Goal: Transaction & Acquisition: Register for event/course

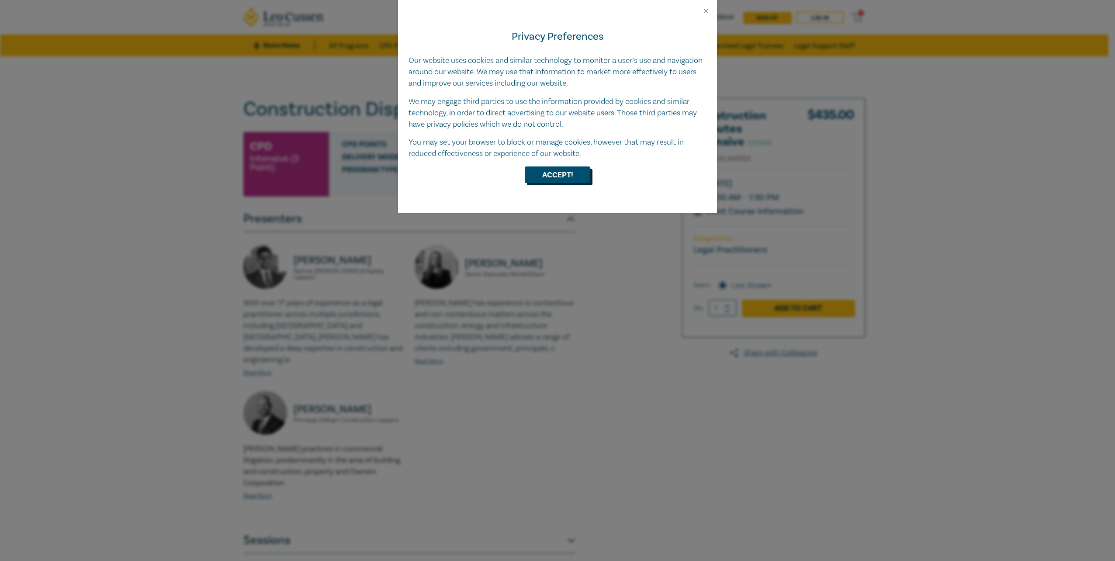
click at [549, 180] on button "Accept!" at bounding box center [558, 174] width 66 height 17
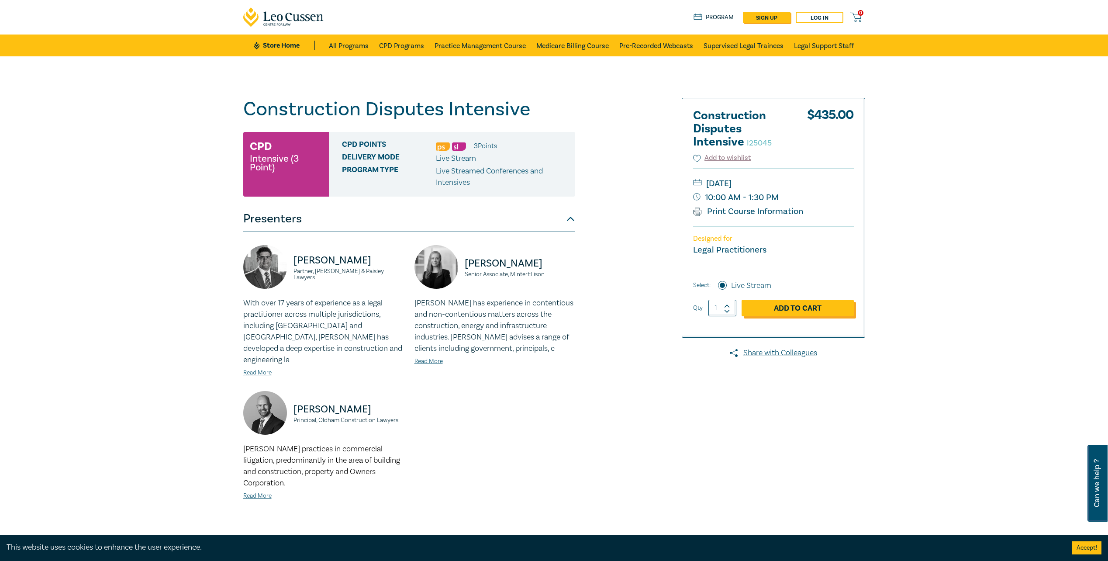
click at [795, 308] on link "Add to Cart" at bounding box center [798, 308] width 112 height 17
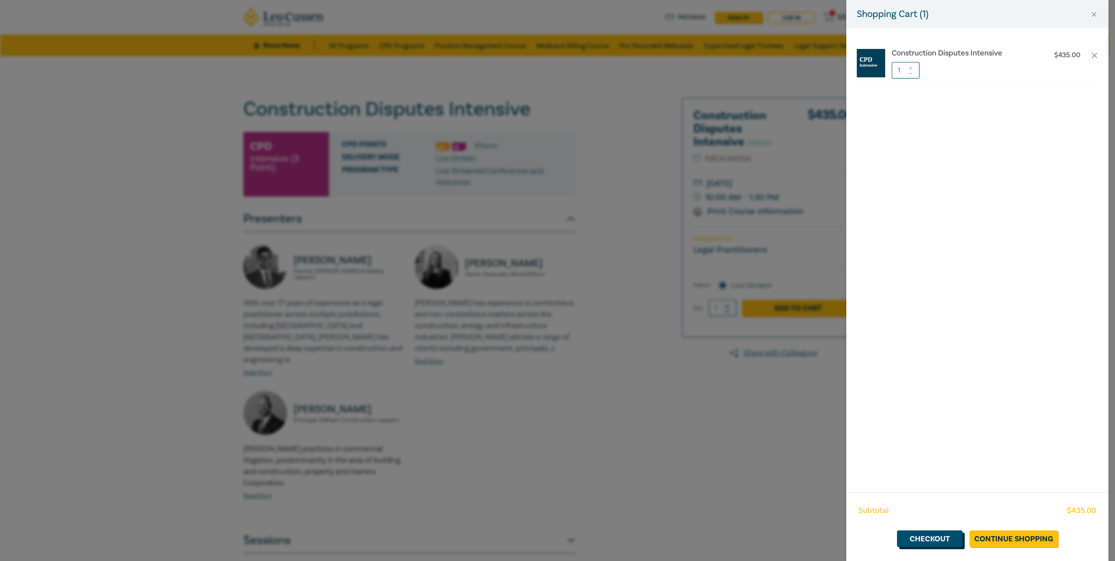
click at [944, 541] on link "Checkout" at bounding box center [930, 538] width 66 height 17
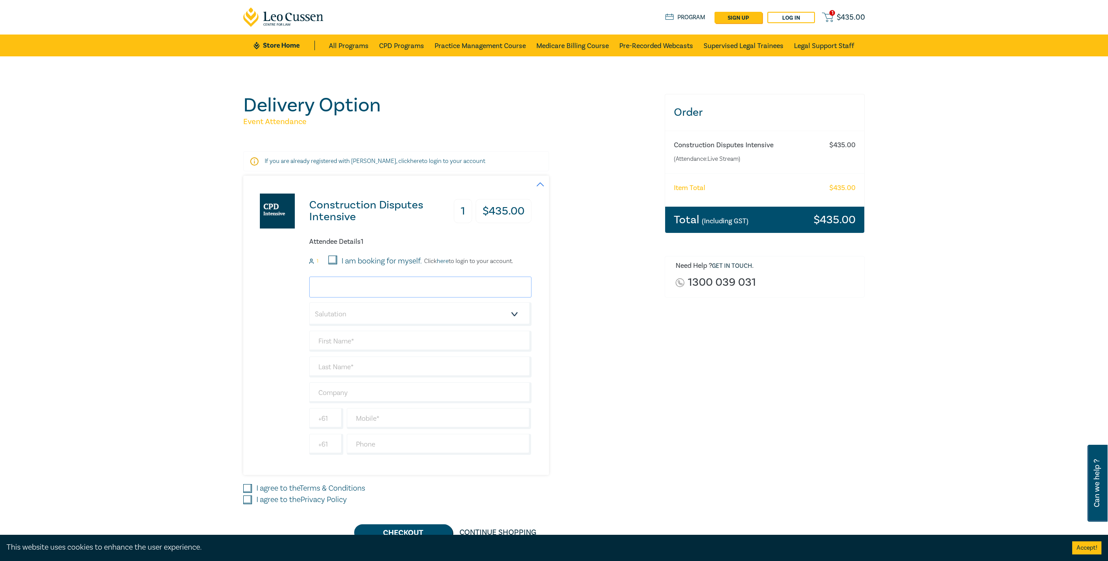
click at [367, 290] on input "email" at bounding box center [420, 286] width 222 height 21
type input "tammie@brandpartners.com.au"
type input "[PERSON_NAME]"
type input "Moorhosue"
type input "Brand Partners"
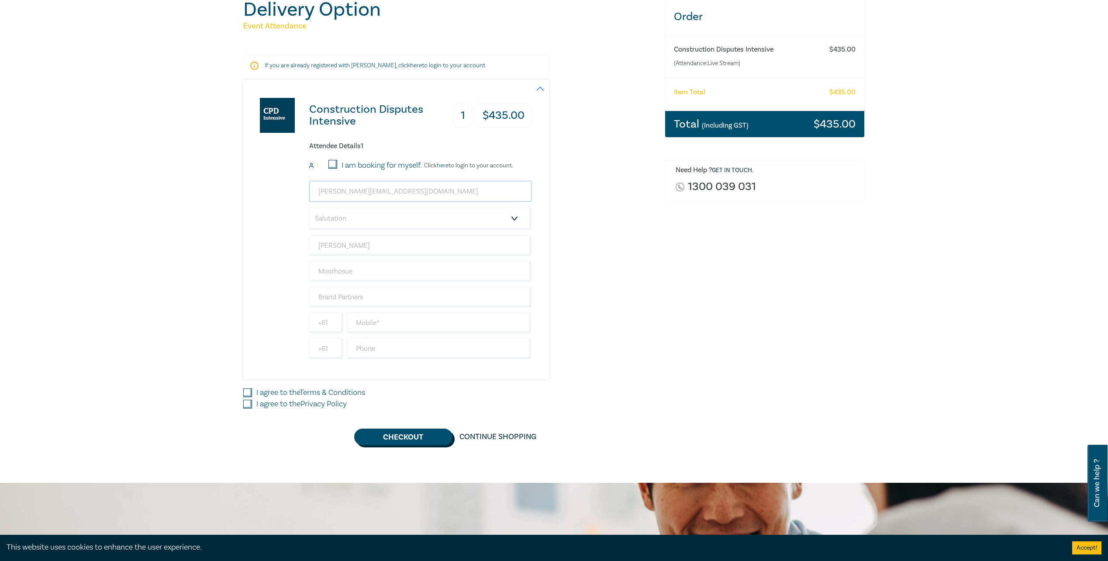
scroll to position [131, 0]
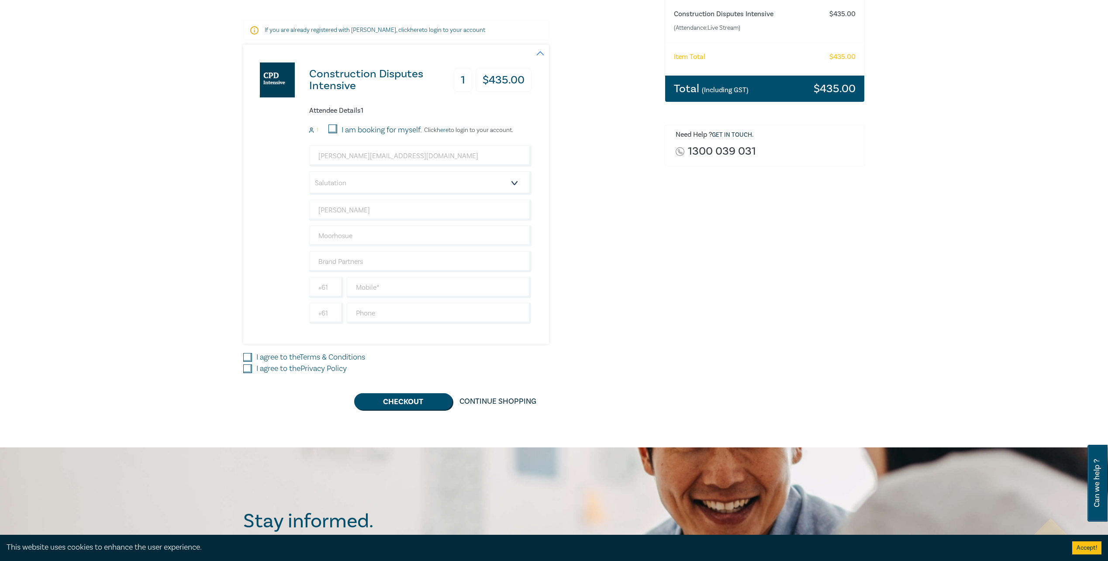
click at [248, 355] on input "I agree to the Terms & Conditions" at bounding box center [247, 357] width 9 height 9
checkbox input "true"
click at [247, 367] on input "I agree to the Privacy Policy" at bounding box center [247, 368] width 9 height 9
checkbox input "true"
click at [395, 282] on input "text" at bounding box center [439, 287] width 185 height 21
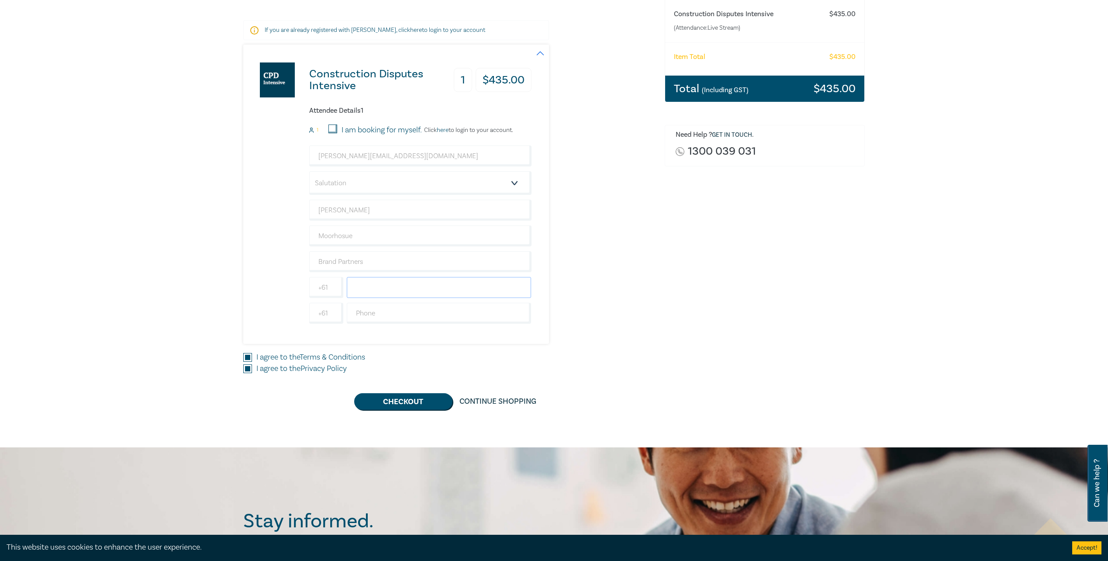
click at [395, 282] on input "text" at bounding box center [439, 287] width 185 height 21
click at [280, 275] on div "Construction Disputes Intensive 1 $ 435.00 Attendee Details 1 1 I am booking fo…" at bounding box center [387, 194] width 288 height 299
click at [513, 183] on select "Salutation Mr. Mrs. Ms. Miss Dr. Prof. Other" at bounding box center [420, 183] width 222 height 24
select select "Ms."
click at [309, 171] on select "Salutation Mr. Mrs. Ms. Miss Dr. Prof. Other" at bounding box center [420, 183] width 222 height 24
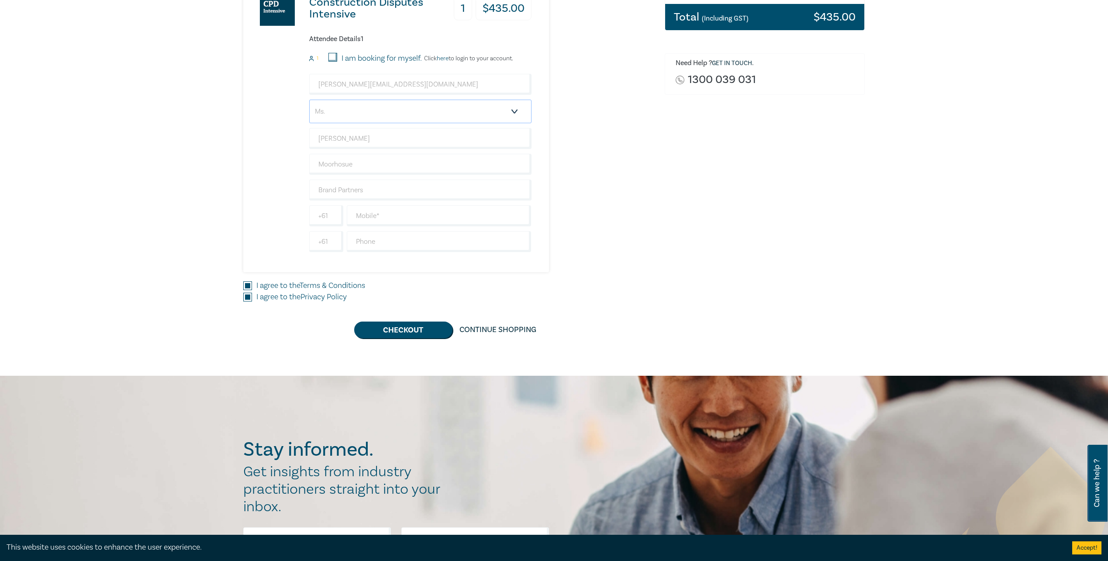
scroll to position [218, 0]
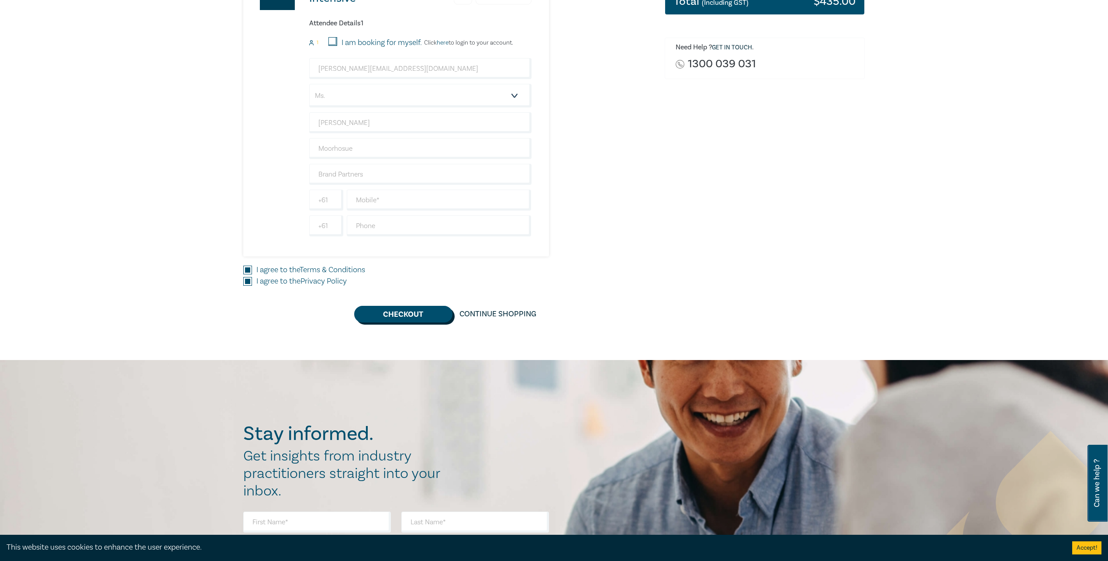
click at [401, 314] on button "Checkout" at bounding box center [403, 314] width 98 height 17
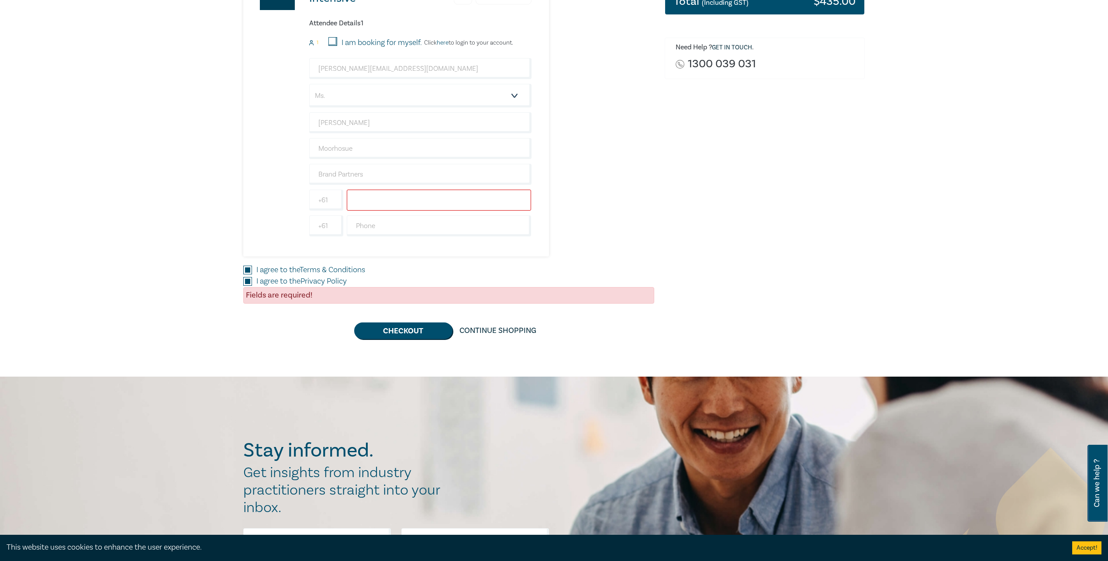
click at [380, 204] on input "text" at bounding box center [439, 200] width 185 height 21
type input "0409169134"
click at [397, 329] on button "Checkout" at bounding box center [403, 330] width 98 height 17
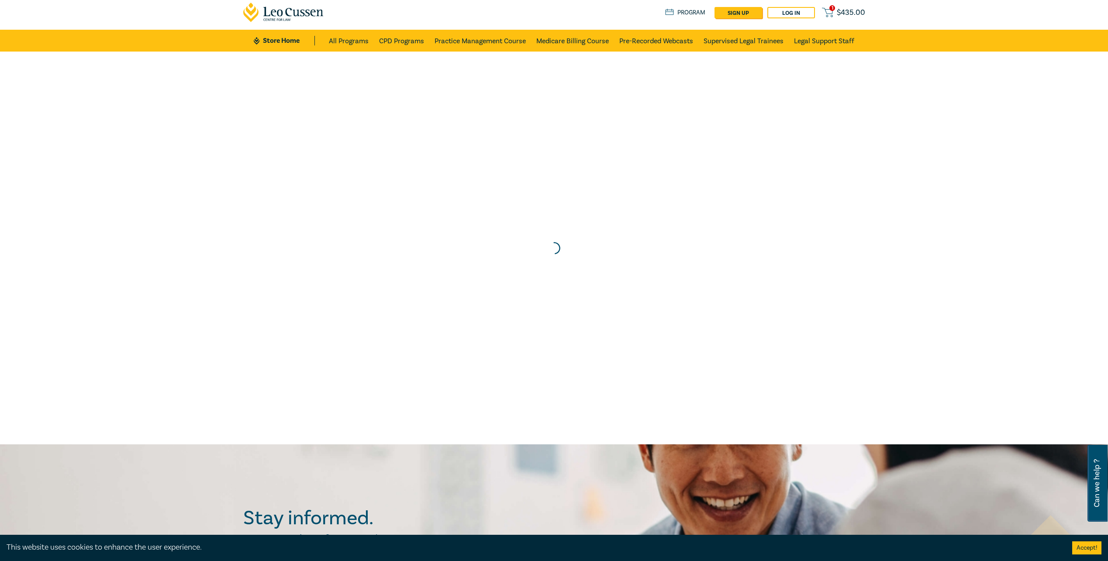
scroll to position [0, 0]
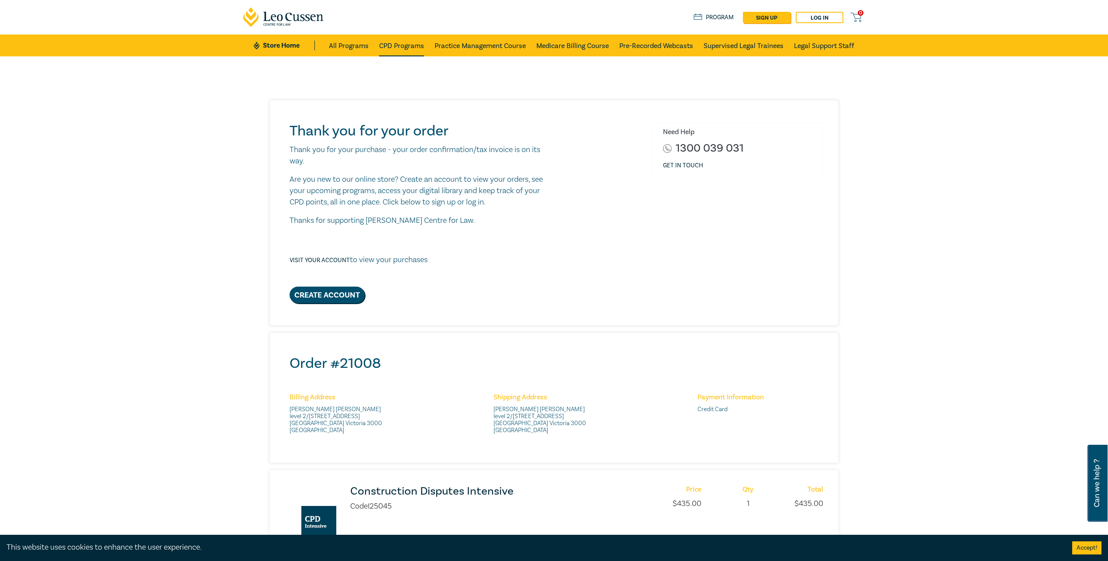
click at [400, 46] on link "CPD Programs" at bounding box center [401, 46] width 45 height 22
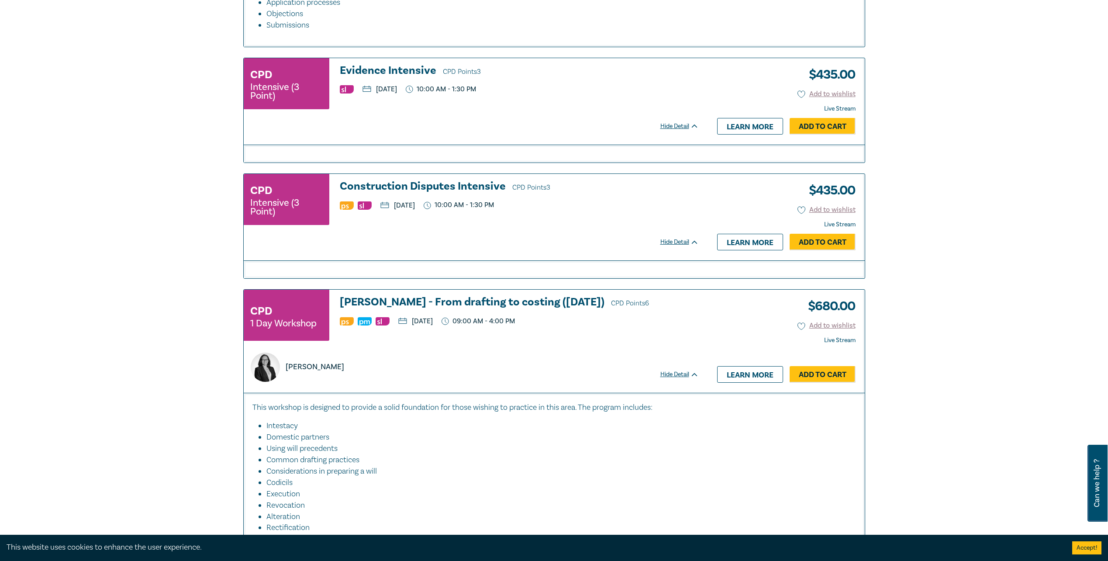
scroll to position [1354, 0]
